Goal: Find specific page/section: Find specific page/section

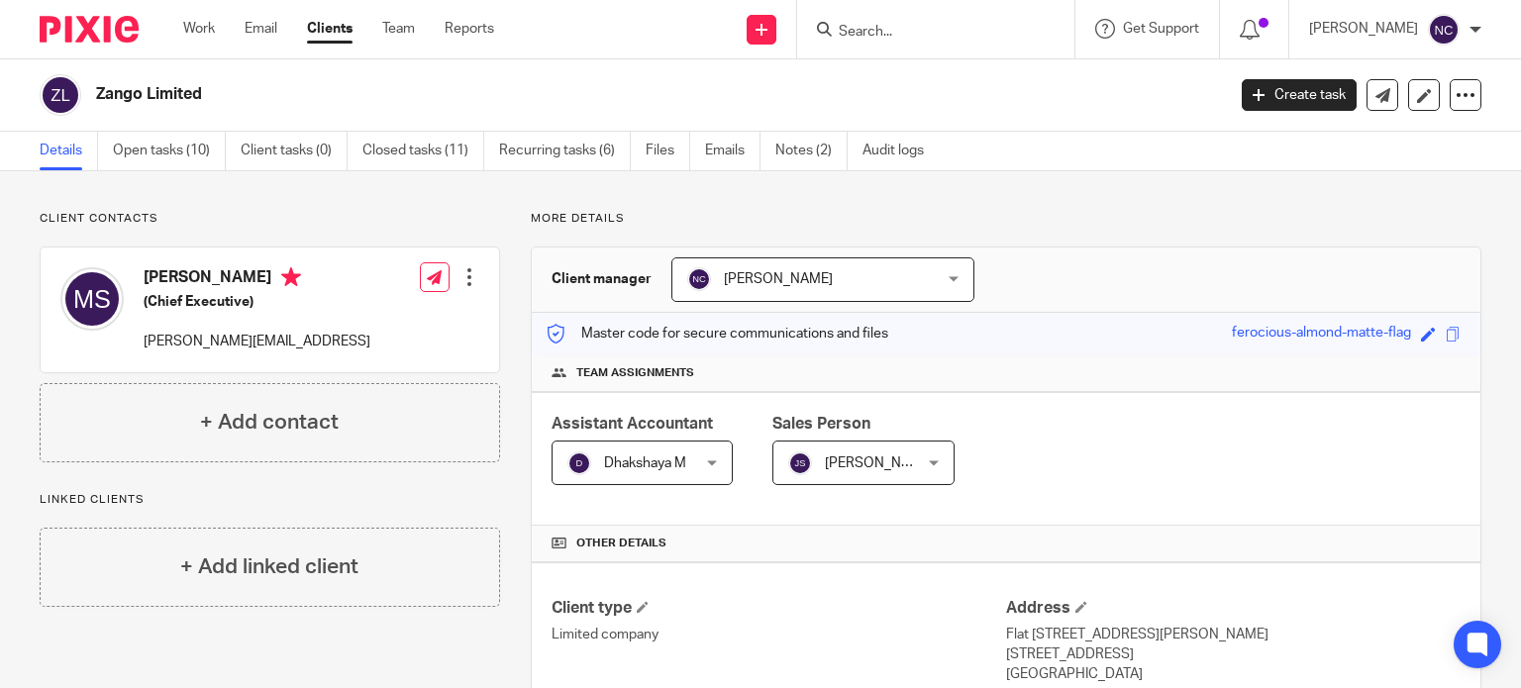
scroll to position [314, 0]
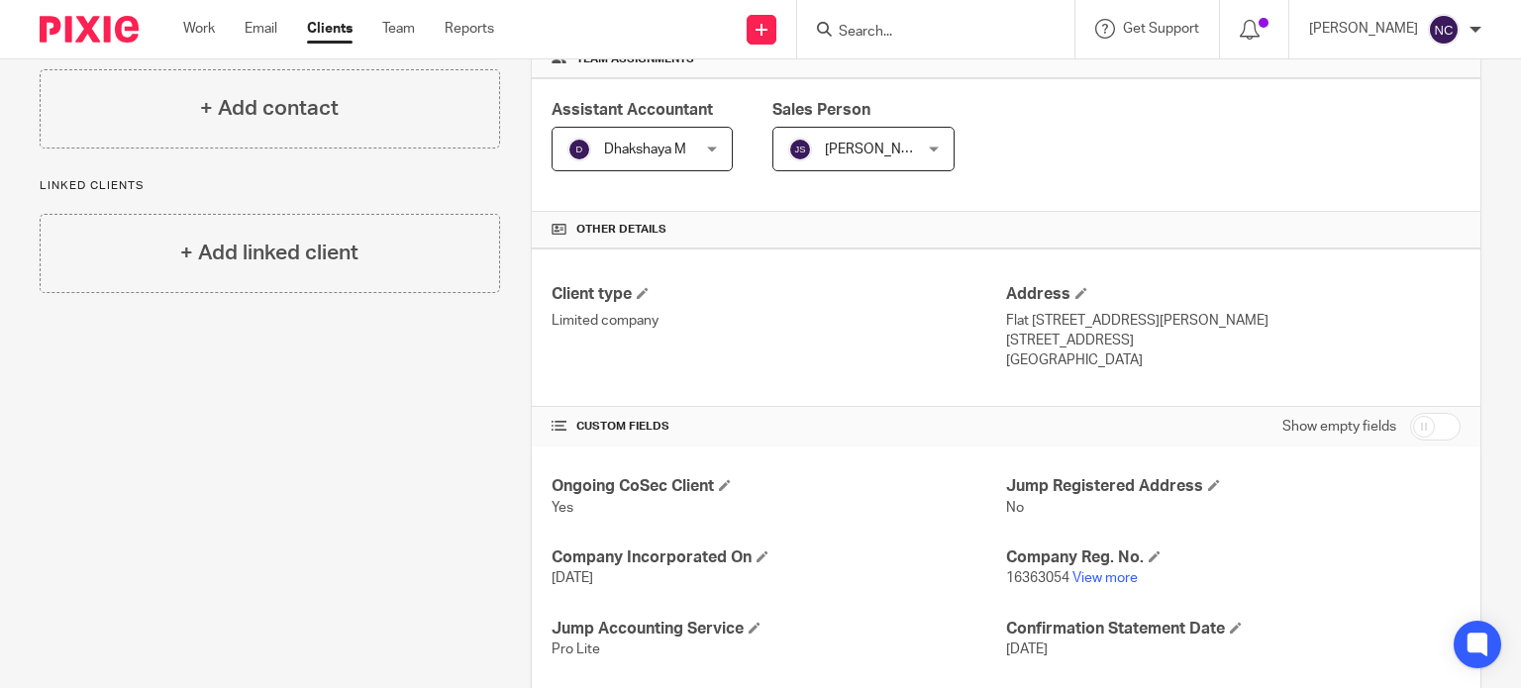
click at [927, 30] on input "Search" at bounding box center [926, 33] width 178 height 18
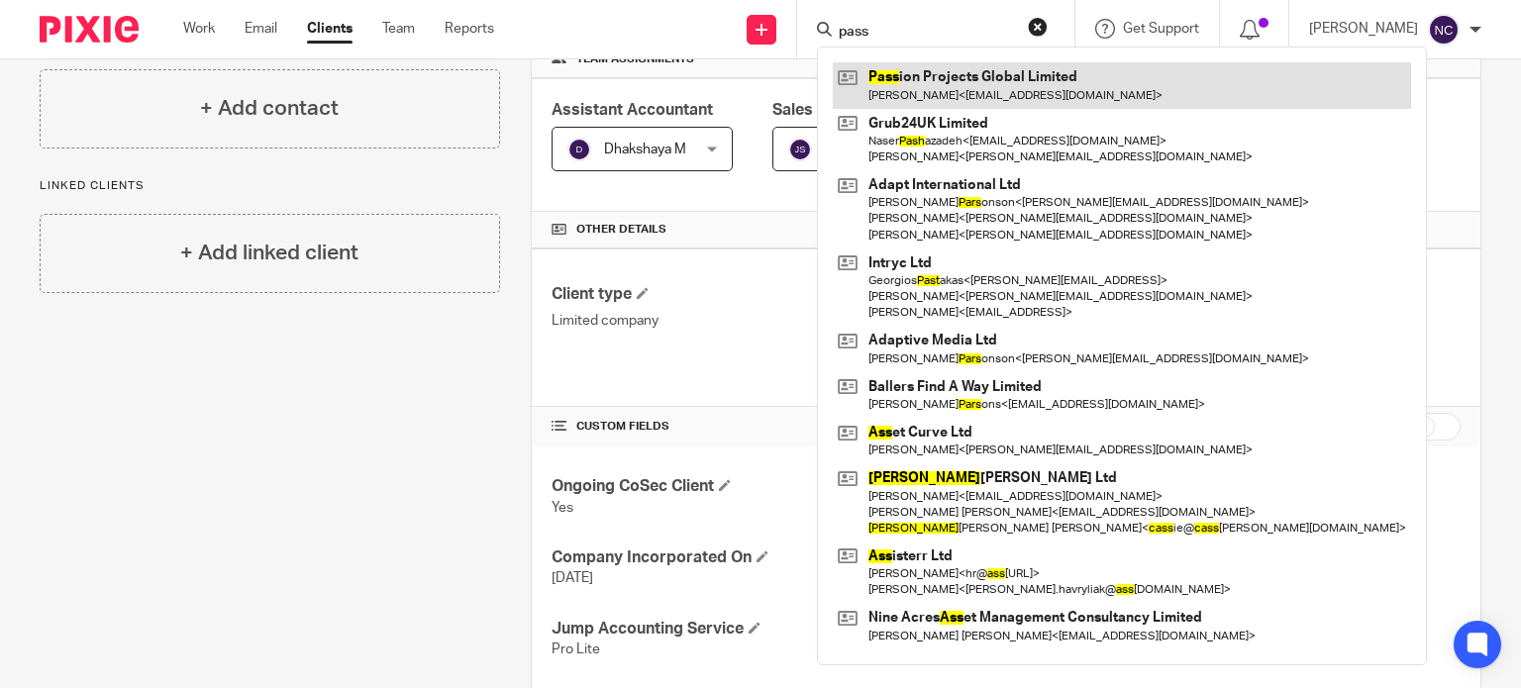
type input "pass"
click at [957, 87] on link at bounding box center [1122, 85] width 578 height 46
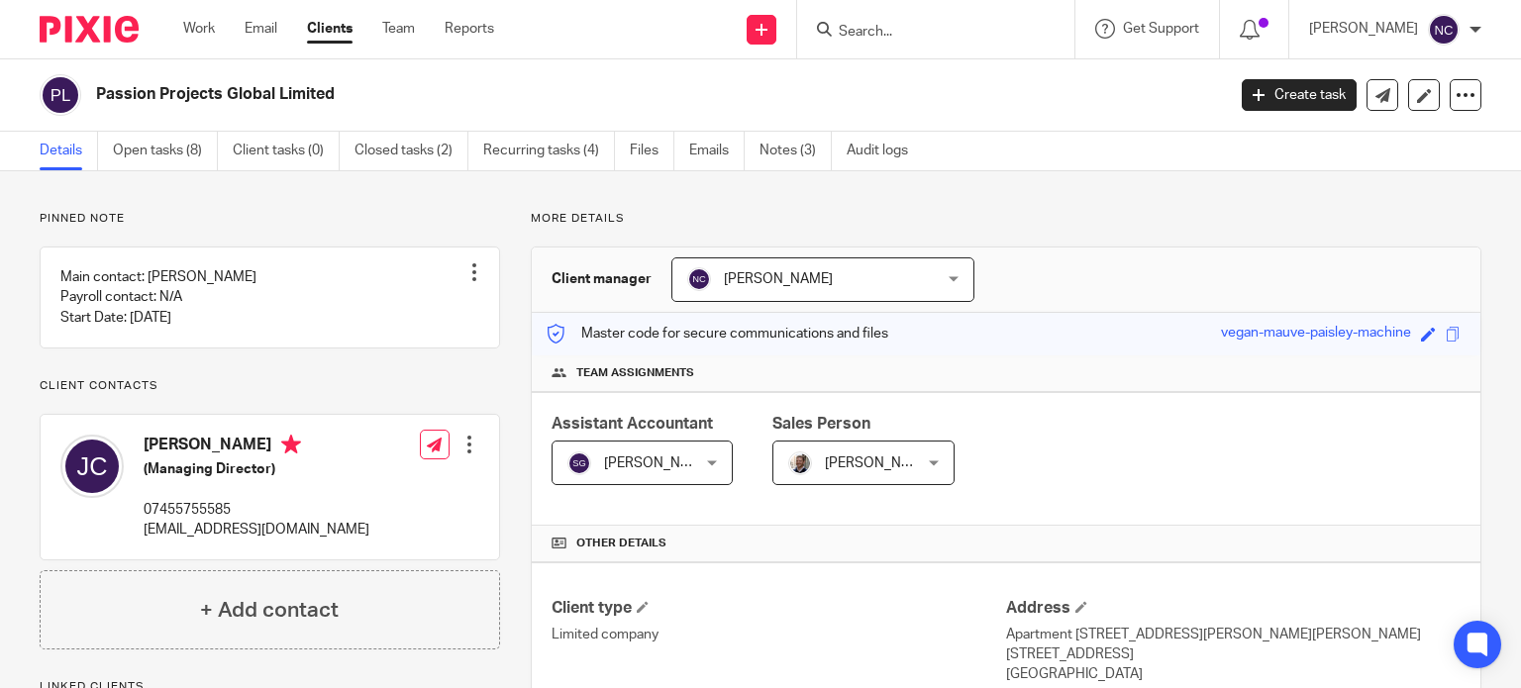
drag, startPoint x: 352, startPoint y: 90, endPoint x: 96, endPoint y: 76, distance: 256.8
click at [96, 76] on div "Passion Projects Global Limited" at bounding box center [626, 95] width 1172 height 42
copy h2 "Passion Projects Global Limited"
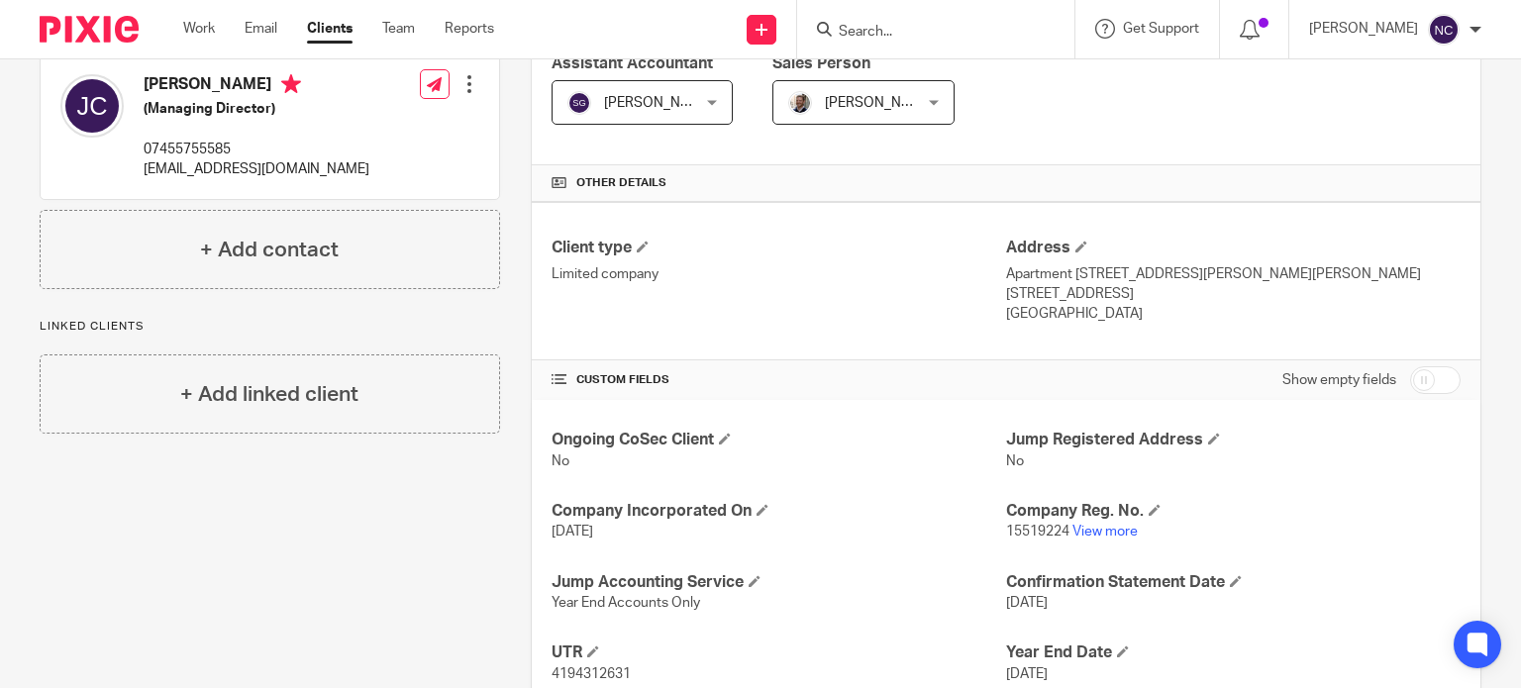
scroll to position [413, 0]
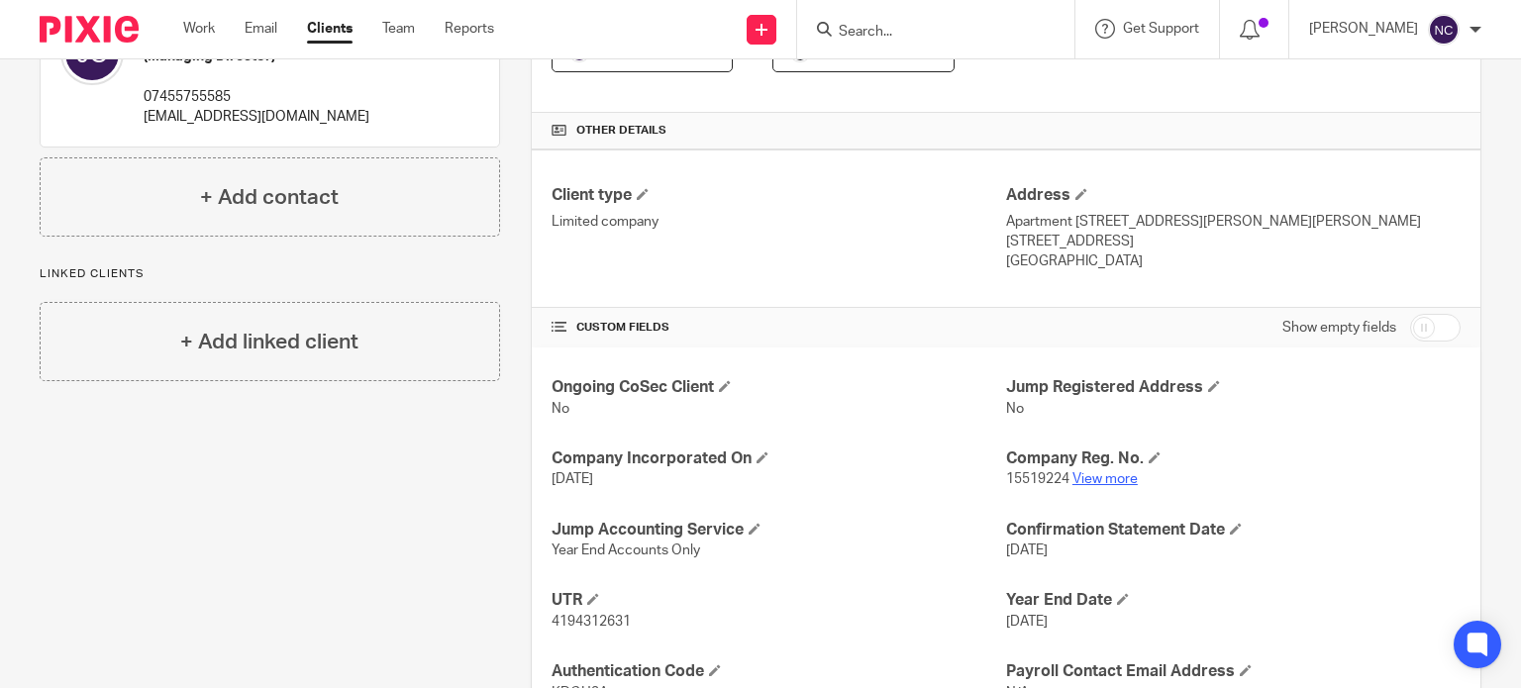
click at [1078, 479] on link "View more" at bounding box center [1104, 479] width 65 height 14
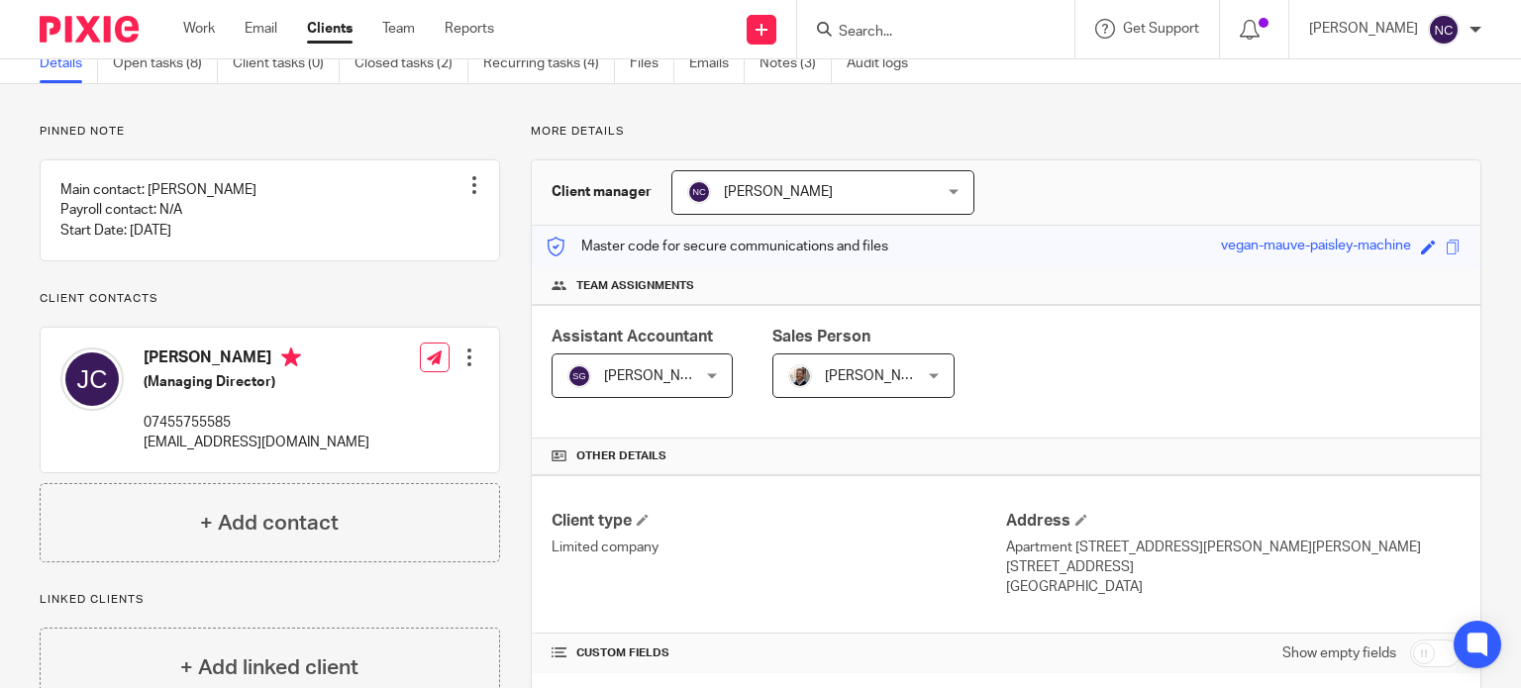
scroll to position [0, 0]
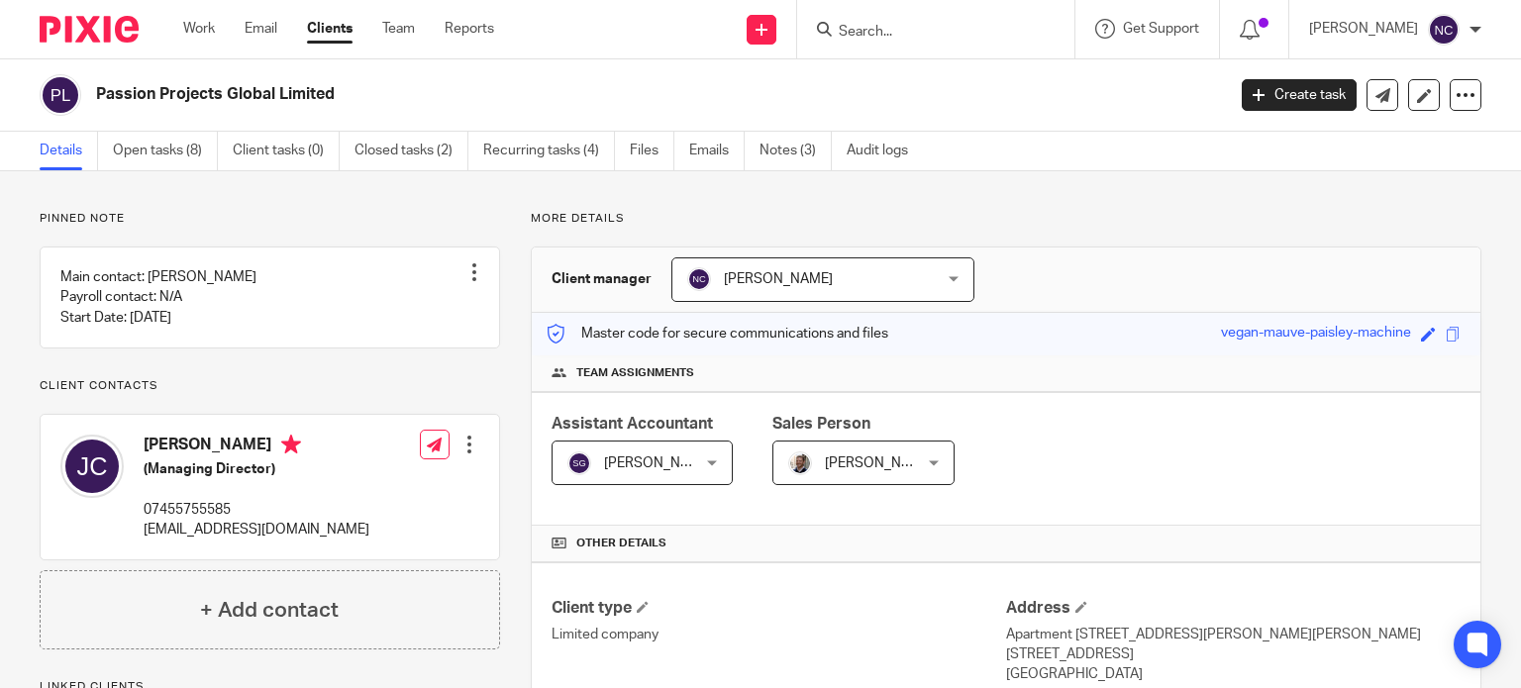
click at [887, 29] on input "Search" at bounding box center [926, 33] width 178 height 18
